Goal: Task Accomplishment & Management: Manage account settings

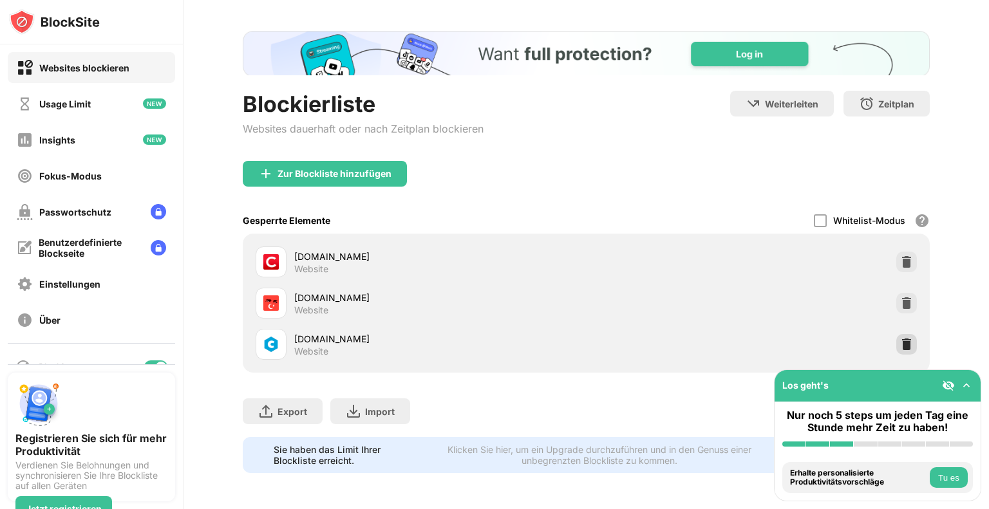
click at [900, 338] on img at bounding box center [906, 344] width 13 height 13
